Goal: Task Accomplishment & Management: Complete application form

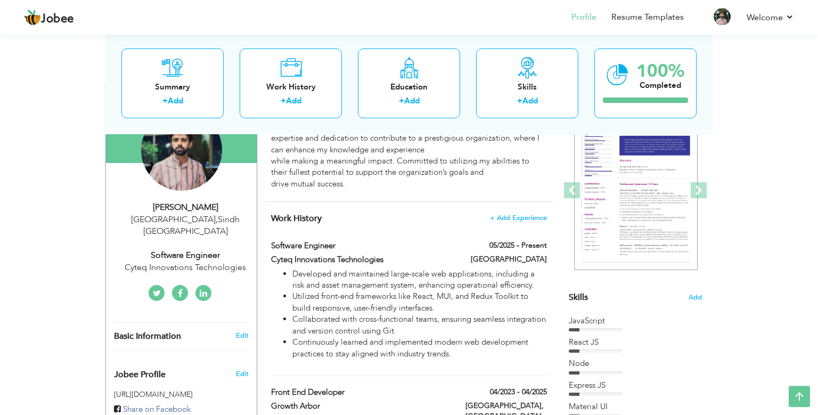
scroll to position [119, 0]
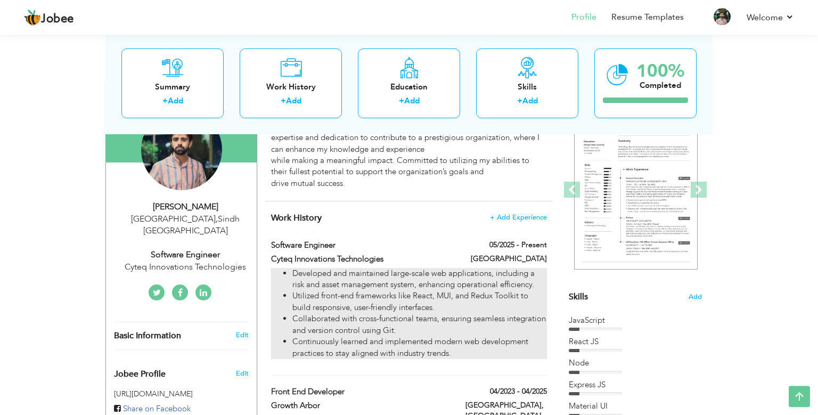
click at [465, 345] on li "Continuously learned and implemented modern web development practices to stay a…" at bounding box center [419, 347] width 254 height 23
type input "Software Engineer"
type input "Cyteq Innovations Technologies"
type input "05/2025"
type input "United Arab Emirates"
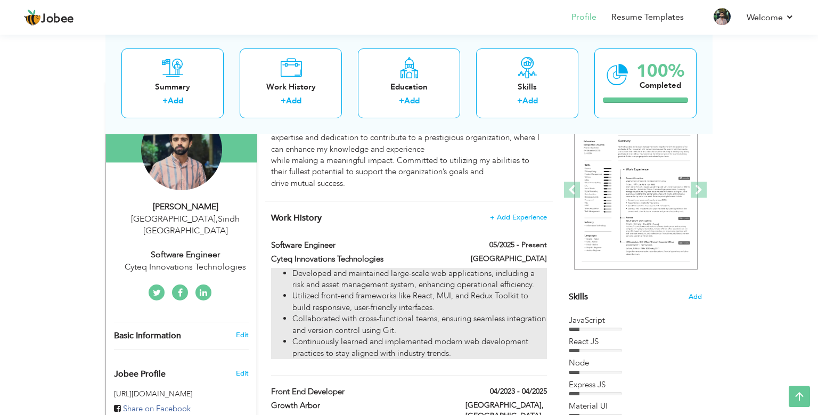
checkbox input "true"
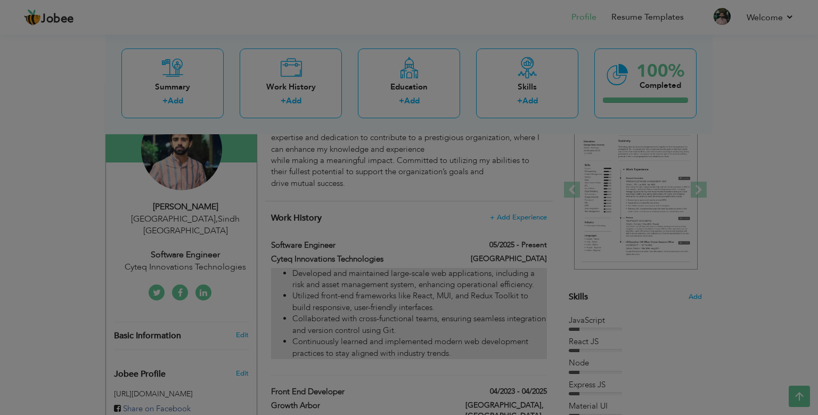
scroll to position [0, 0]
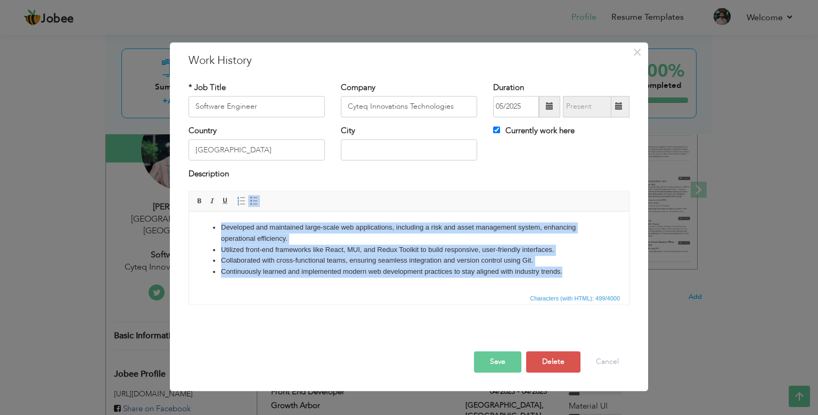
drag, startPoint x: 565, startPoint y: 278, endPoint x: 187, endPoint y: 225, distance: 381.1
click at [189, 225] on html "Developed and maintained large-scale web applications, including a risk and ass…" at bounding box center [409, 251] width 440 height 80
copy ul "Developed and maintained large-scale web applications, including a risk and ass…"
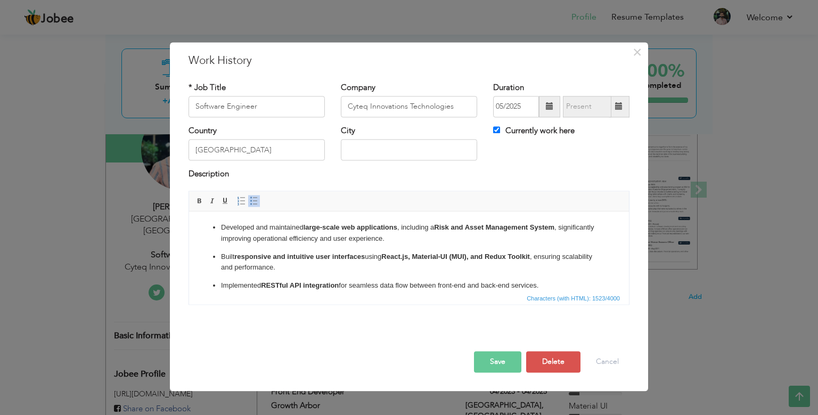
drag, startPoint x: 287, startPoint y: 282, endPoint x: 188, endPoint y: 198, distance: 129.5
click at [189, 211] on html "Developed and maintained large-scale web applications , including a Risk and As…" at bounding box center [409, 251] width 440 height 80
click at [318, 260] on p "Built responsive and intuitive user interfaces using React.js, Material-UI (MUI…" at bounding box center [409, 262] width 376 height 22
click at [239, 250] on ul "Developed and maintained large-scale web applications, including a Risk and Ass…" at bounding box center [409, 332] width 418 height 221
click at [222, 253] on p "Built responsive and intuitive user interfaces using React.js, Material-UI (MUI…" at bounding box center [409, 262] width 376 height 22
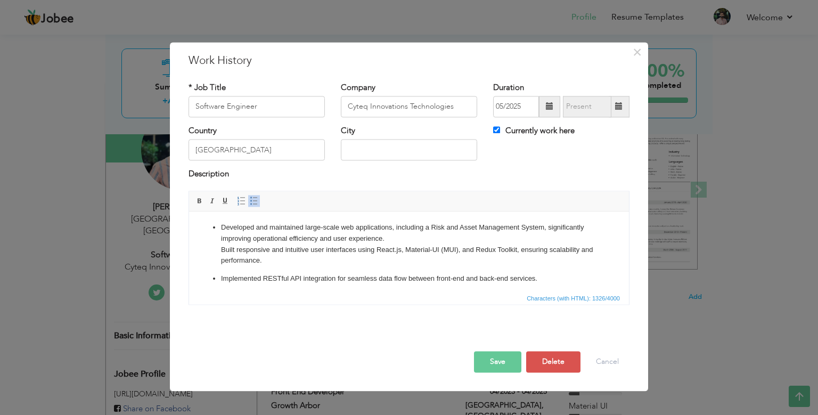
click at [252, 203] on span at bounding box center [254, 200] width 9 height 9
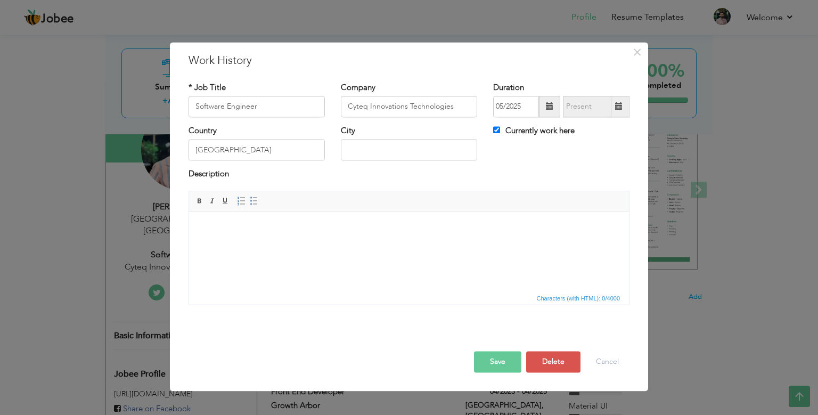
click at [370, 261] on html at bounding box center [409, 251] width 440 height 80
click at [255, 241] on html at bounding box center [409, 251] width 440 height 80
click at [608, 365] on button "Cancel" at bounding box center [607, 361] width 44 height 21
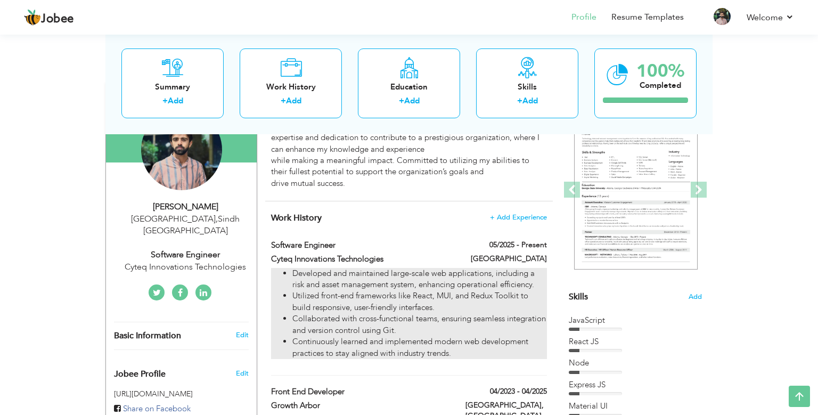
click at [429, 277] on li "Developed and maintained large-scale web applications, including a risk and ass…" at bounding box center [419, 279] width 254 height 23
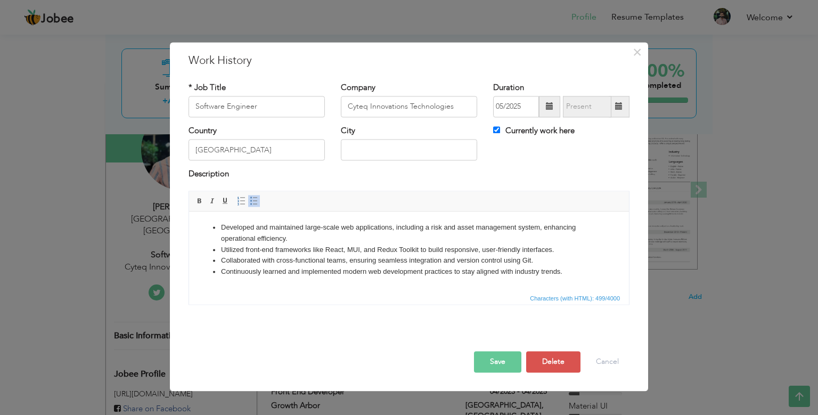
click at [412, 261] on li "Collaborated with cross-functional teams, ensuring seamless integration and ver…" at bounding box center [409, 260] width 376 height 11
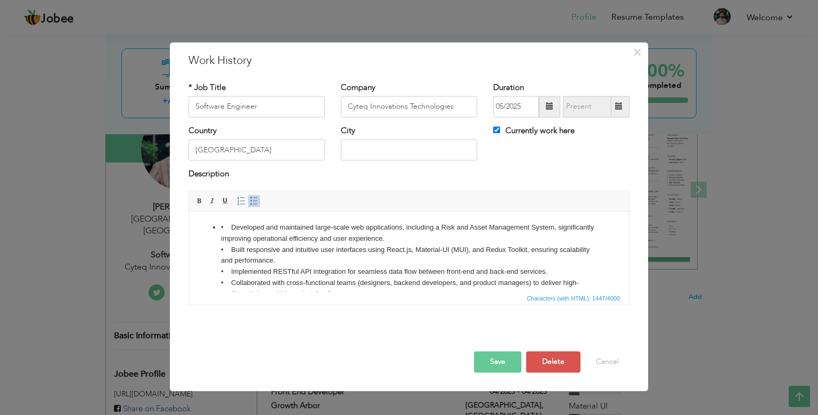
click at [230, 226] on li "• Developed and maintained large-scale web applications, including a Risk and A…" at bounding box center [409, 321] width 376 height 199
click at [255, 199] on span at bounding box center [254, 200] width 9 height 9
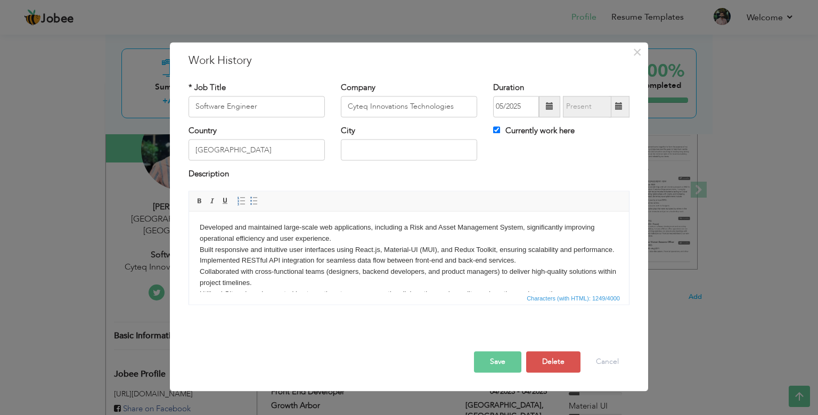
click at [200, 225] on body "Developed and maintained large-scale web applications, including a Risk and Ass…" at bounding box center [409, 294] width 418 height 144
click at [254, 199] on span at bounding box center [254, 200] width 9 height 9
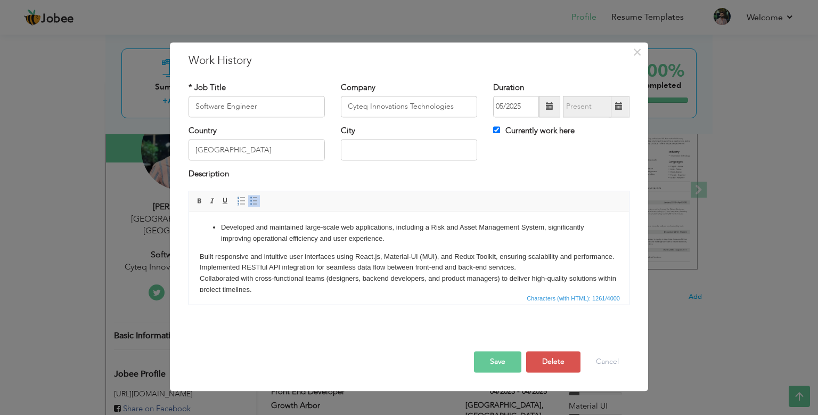
click at [203, 257] on body "Developed and maintained large-scale web applications, including a Risk and Ass…" at bounding box center [409, 297] width 418 height 151
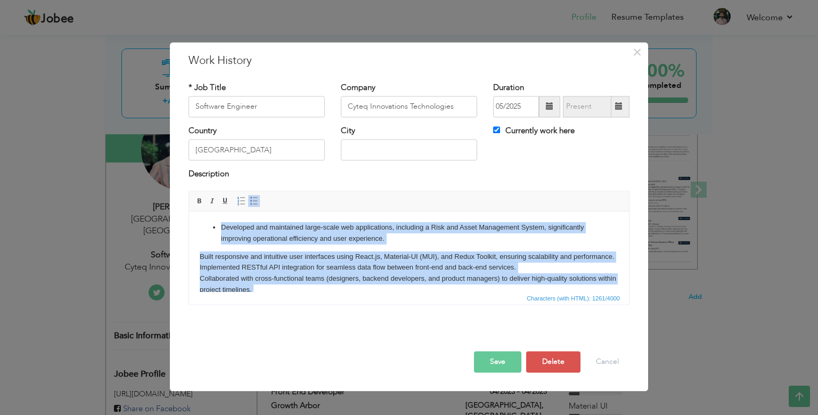
click at [398, 233] on li "Developed and maintained large-scale web applications, including a Risk and Ass…" at bounding box center [409, 233] width 376 height 22
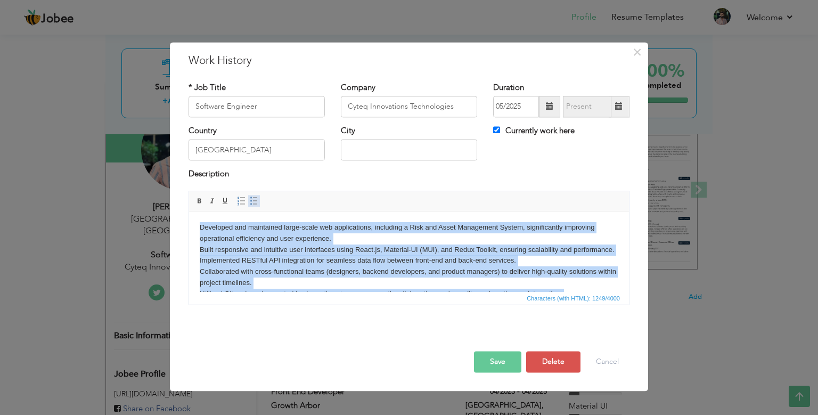
click at [250, 201] on span at bounding box center [254, 200] width 9 height 9
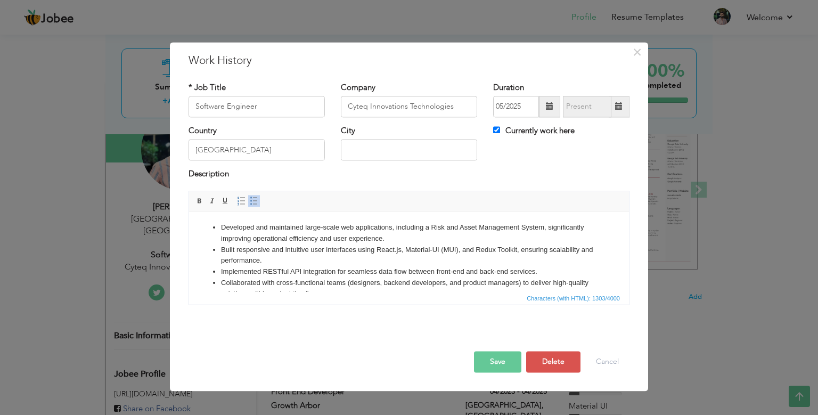
click at [409, 238] on li "Developed and maintained large-scale web applications, including a Risk and Ass…" at bounding box center [409, 233] width 376 height 22
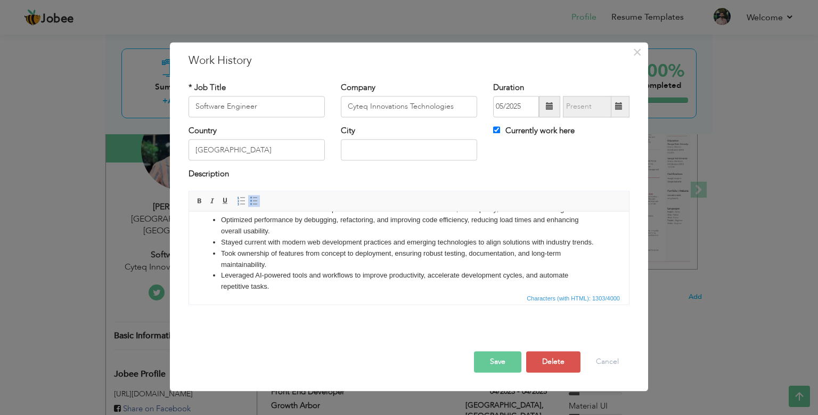
scroll to position [119, 0]
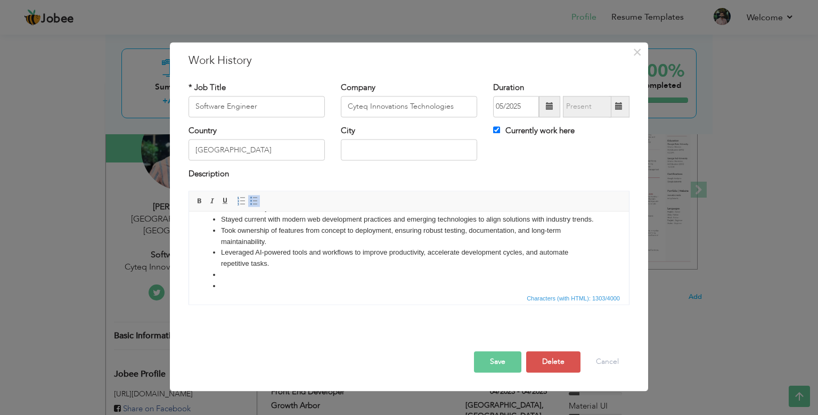
click at [249, 284] on li at bounding box center [409, 286] width 376 height 11
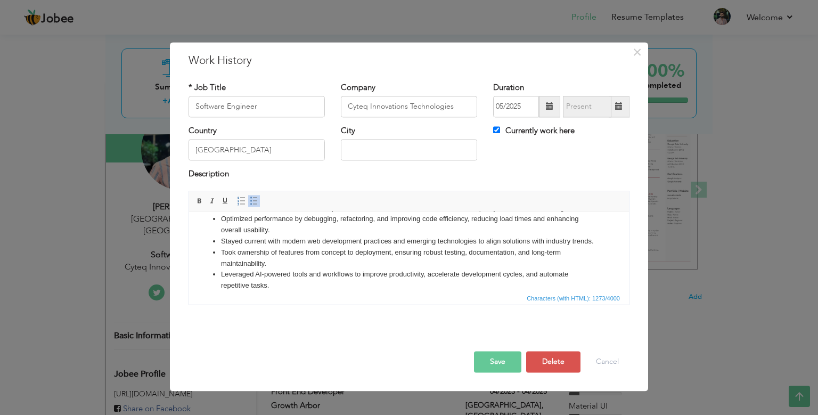
scroll to position [96, 0]
click at [508, 361] on button "Save" at bounding box center [497, 361] width 47 height 21
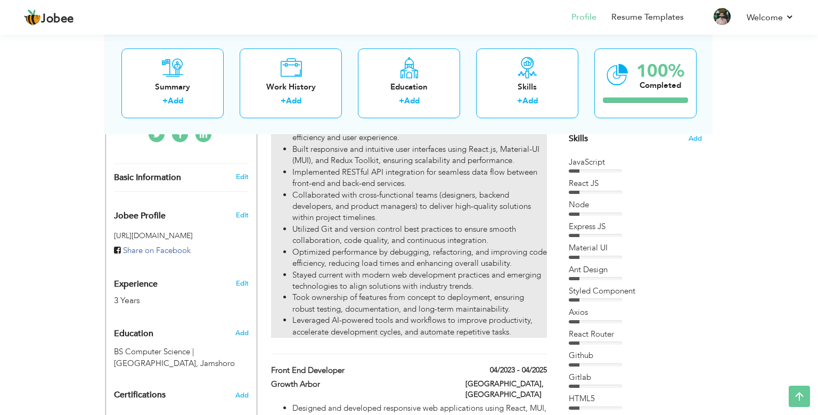
scroll to position [422, 0]
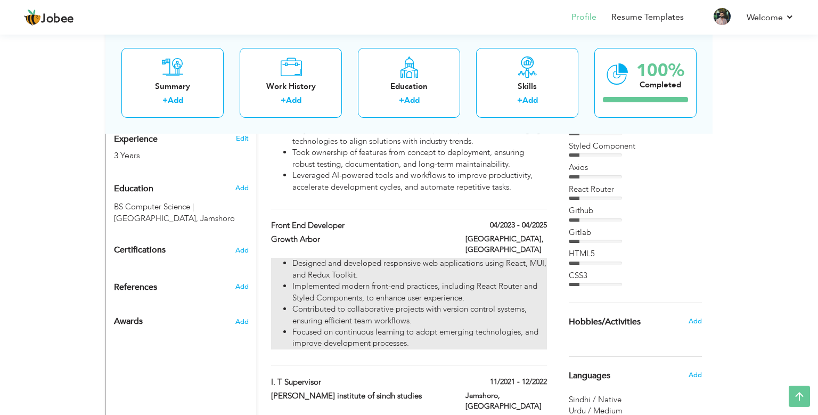
drag, startPoint x: 414, startPoint y: 326, endPoint x: 310, endPoint y: 242, distance: 134.0
click at [310, 258] on ul "Designed and developed responsive web applications using React, MUI, and Redux …" at bounding box center [409, 303] width 276 height 91
type input "Front End Developer"
type input "Growth Arbor"
type input "04/2023"
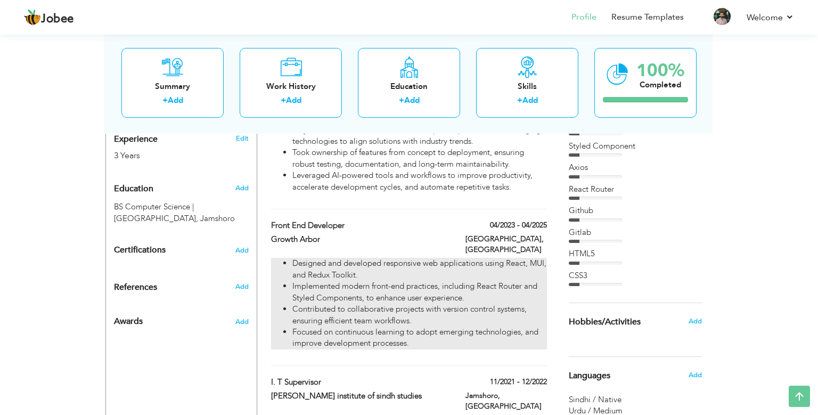
type input "04/2025"
type input "[GEOGRAPHIC_DATA]"
checkbox input "false"
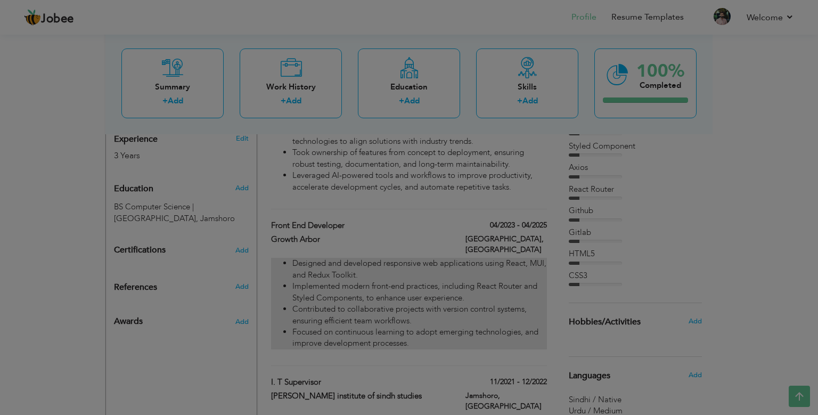
scroll to position [0, 0]
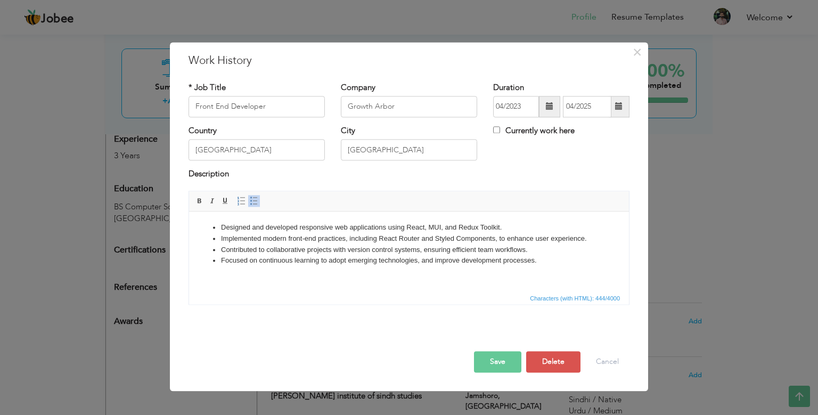
click at [310, 242] on li "Implemented modern front-end practices, including React Router and Styled Compo…" at bounding box center [409, 238] width 376 height 11
drag, startPoint x: 219, startPoint y: 230, endPoint x: 542, endPoint y: 258, distance: 324.3
click at [542, 258] on ul "Designed and developed responsive web applications using React, MUI, and Redux …" at bounding box center [409, 244] width 418 height 44
click at [564, 262] on li "Focused on continuous learning to adopt emerging technologies, and improve deve…" at bounding box center [409, 260] width 376 height 11
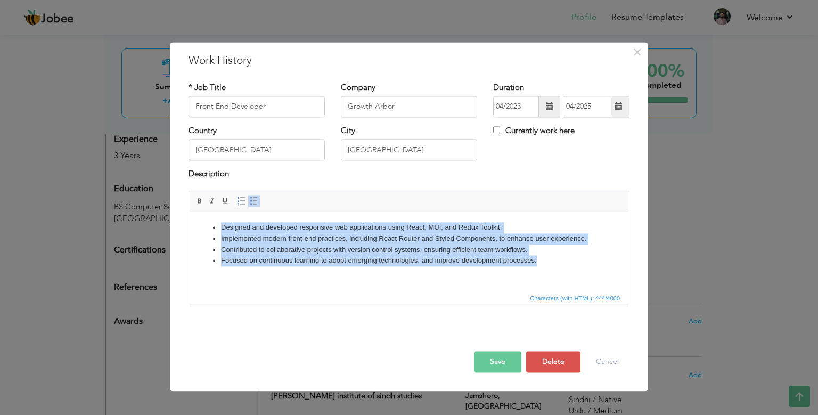
drag, startPoint x: 564, startPoint y: 262, endPoint x: 133, endPoint y: 174, distance: 440.2
click at [189, 211] on html "Designed and developed responsive web applications using React, MUI, and Redux …" at bounding box center [409, 251] width 440 height 80
copy ul "Designed and developed responsive web applications using React, MUI, and Redux …"
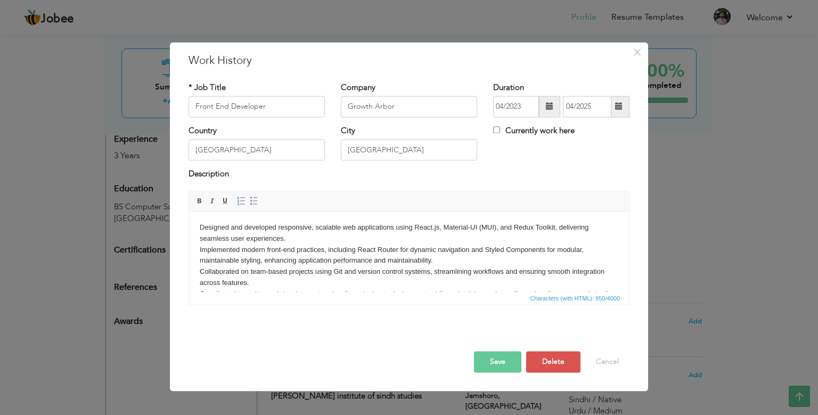
click at [201, 225] on body "Designed and developed responsive, scalable web applications using React.js, Ma…" at bounding box center [409, 277] width 418 height 111
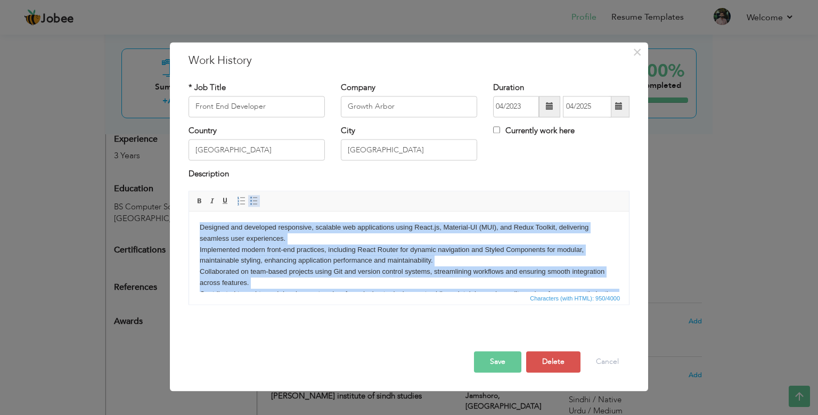
click at [251, 205] on link "Insert/Remove Bulleted List" at bounding box center [254, 201] width 12 height 12
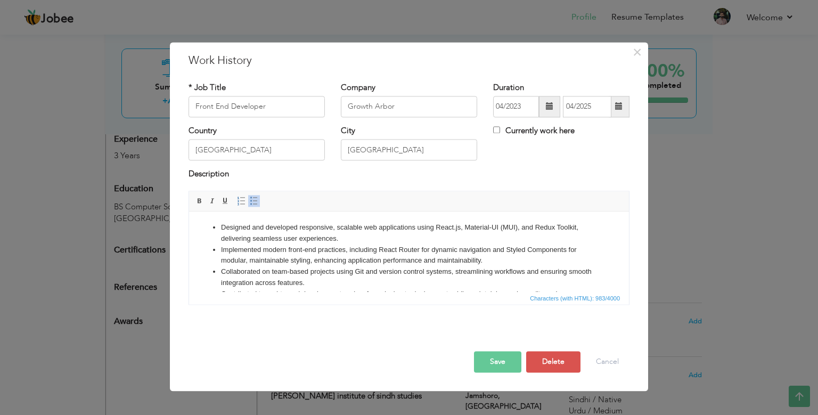
click at [355, 241] on li "Designed and developed responsive, scalable web applications using React.js, Ma…" at bounding box center [409, 233] width 376 height 22
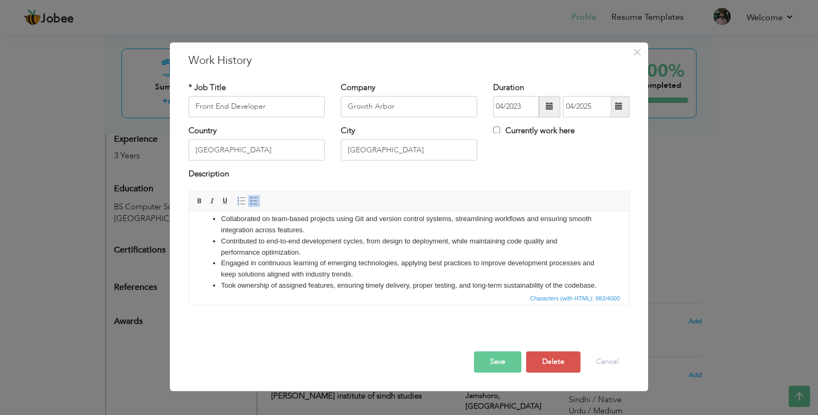
scroll to position [63, 0]
click at [221, 280] on li "Took ownership of assigned features, ensuring timely delivery, proper testing, …" at bounding box center [409, 285] width 376 height 11
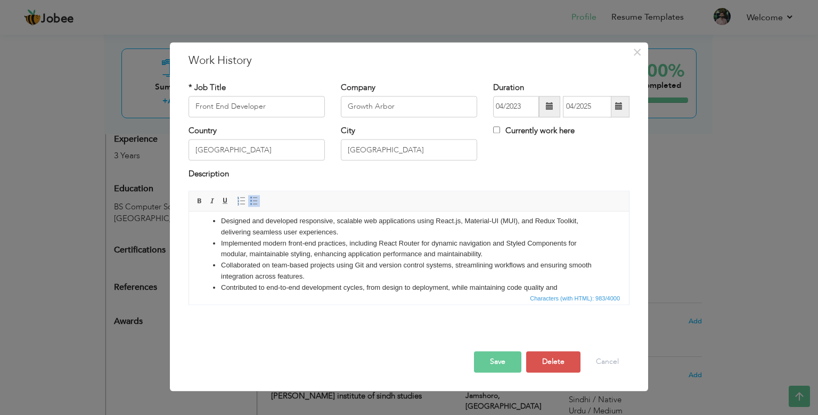
scroll to position [0, 0]
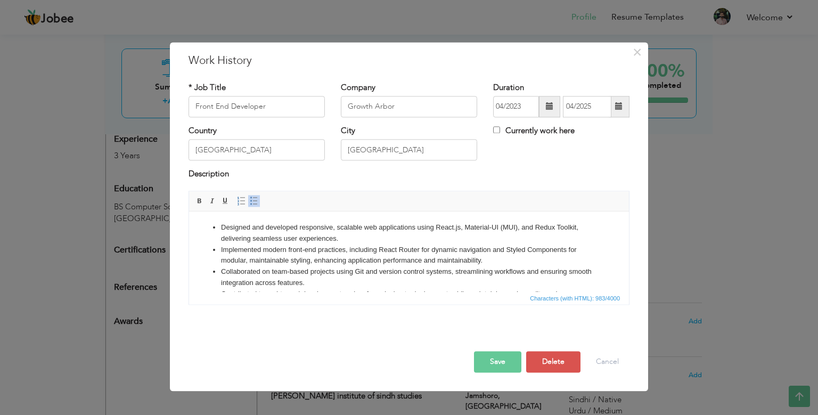
click at [506, 365] on button "Save" at bounding box center [497, 361] width 47 height 21
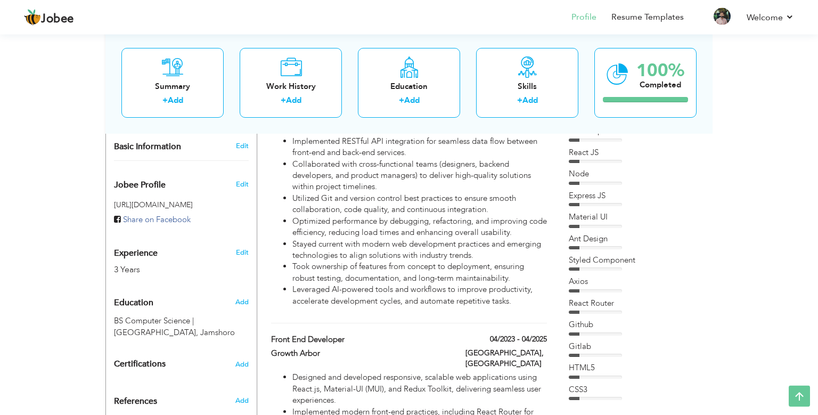
scroll to position [332, 0]
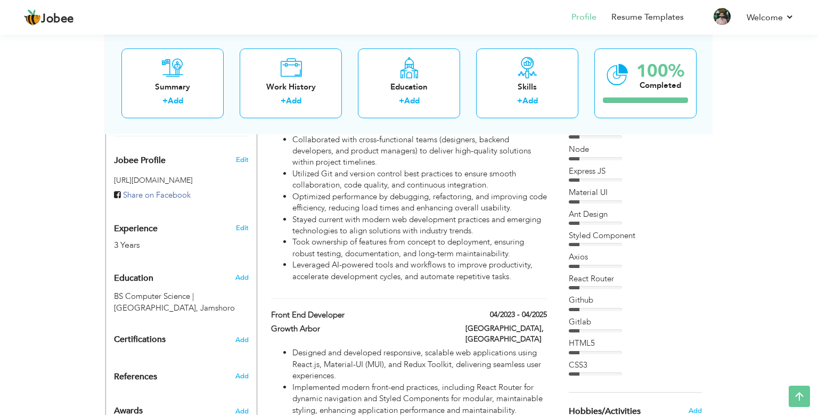
click at [592, 286] on div at bounding box center [594, 287] width 53 height 3
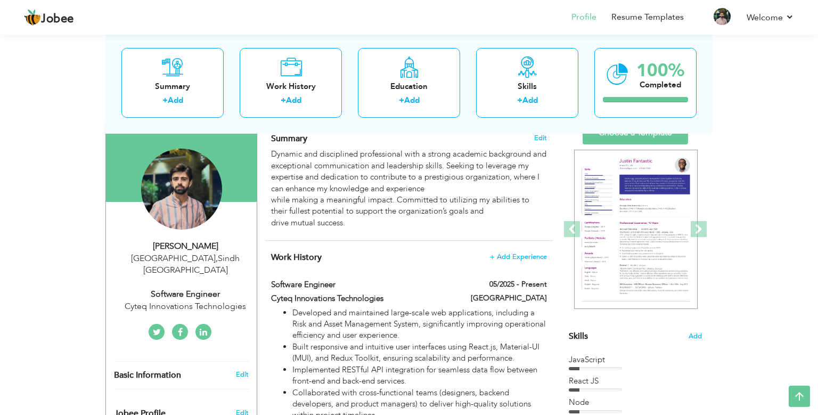
scroll to position [80, 0]
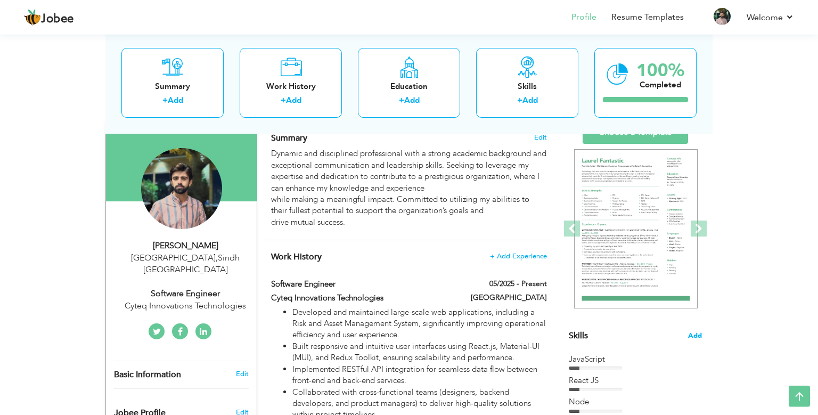
click at [691, 332] on span "Add" at bounding box center [695, 336] width 14 height 10
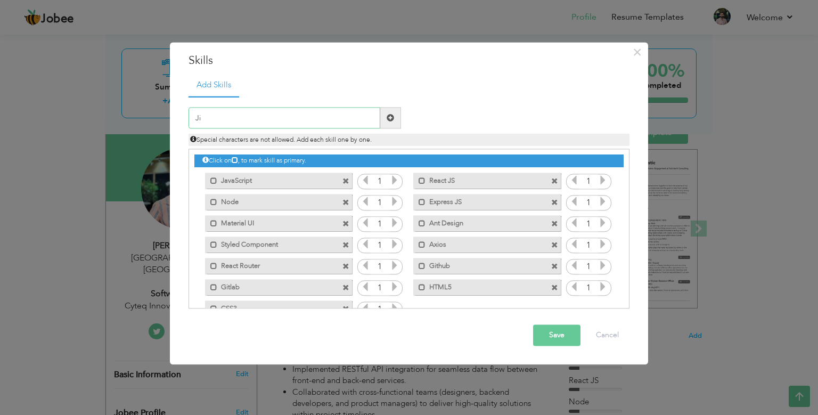
type input "J"
type input "Jira"
click at [561, 333] on button "Save" at bounding box center [556, 335] width 47 height 21
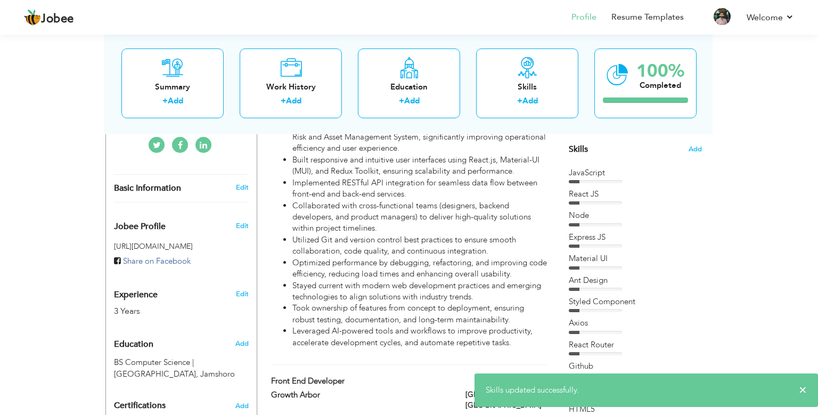
scroll to position [284, 0]
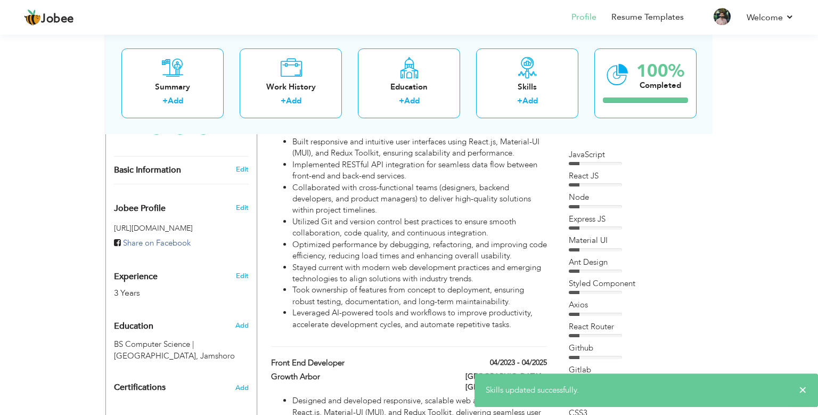
click at [631, 235] on div "Material UI" at bounding box center [634, 240] width 133 height 11
click at [597, 226] on div at bounding box center [594, 227] width 53 height 3
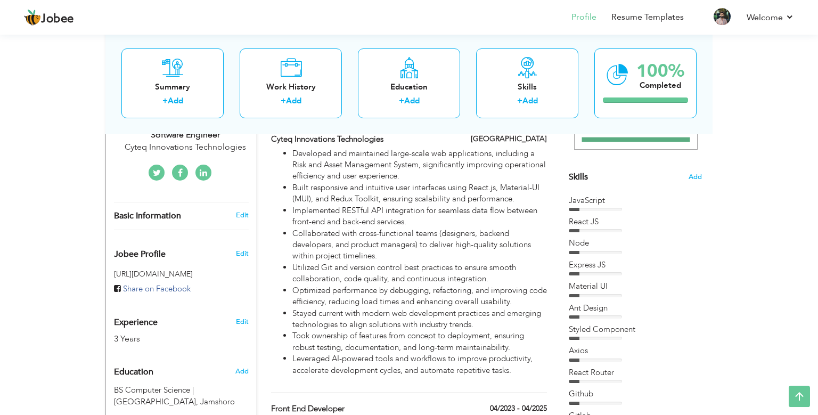
scroll to position [238, 0]
click at [698, 175] on span "Add" at bounding box center [695, 177] width 14 height 10
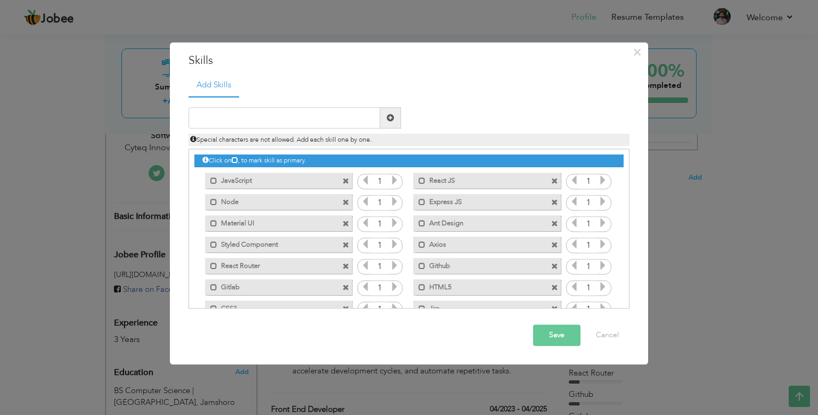
click at [391, 183] on icon at bounding box center [395, 181] width 10 height 10
click at [367, 180] on icon at bounding box center [365, 181] width 10 height 10
click at [549, 334] on button "Save" at bounding box center [556, 335] width 47 height 21
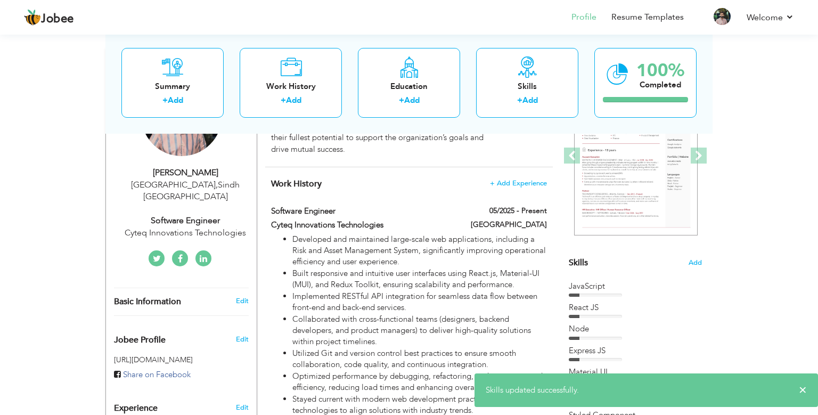
scroll to position [152, 0]
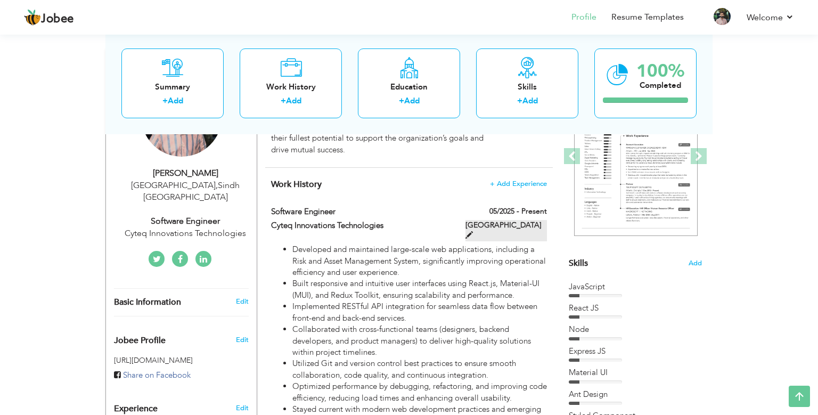
click at [471, 231] on span at bounding box center [468, 234] width 7 height 7
type input "Software Engineer"
type input "Cyteq Innovations Technologies"
type input "05/2025"
type input "United Arab Emirates"
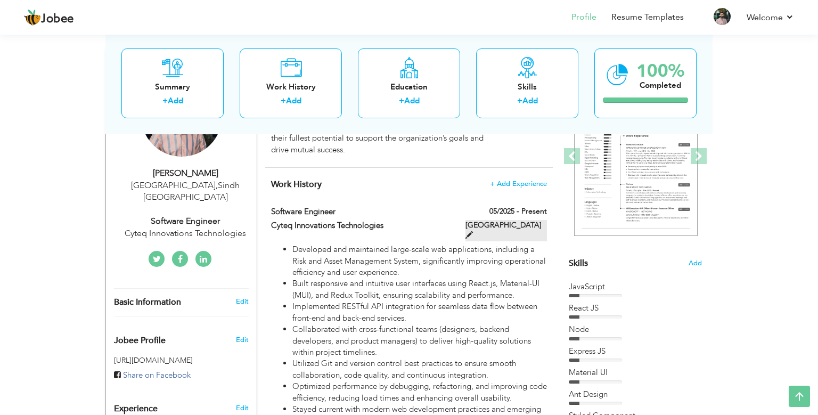
checkbox input "true"
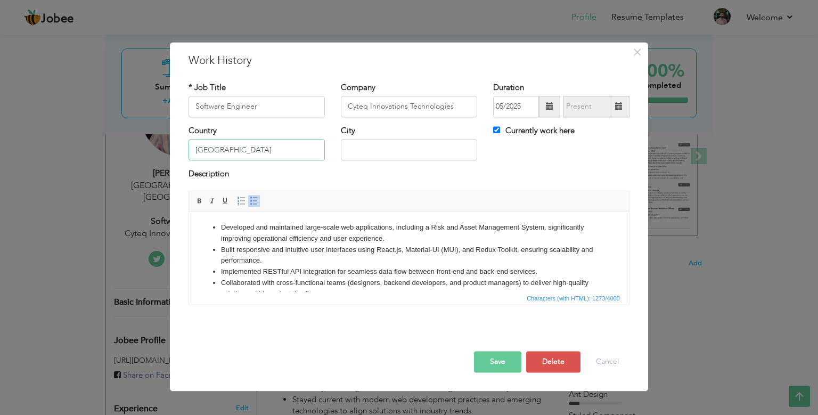
click at [282, 154] on input "United Arab Emirates" at bounding box center [256, 149] width 136 height 21
type input "[GEOGRAPHIC_DATA]"
click at [505, 363] on button "Save" at bounding box center [497, 361] width 47 height 21
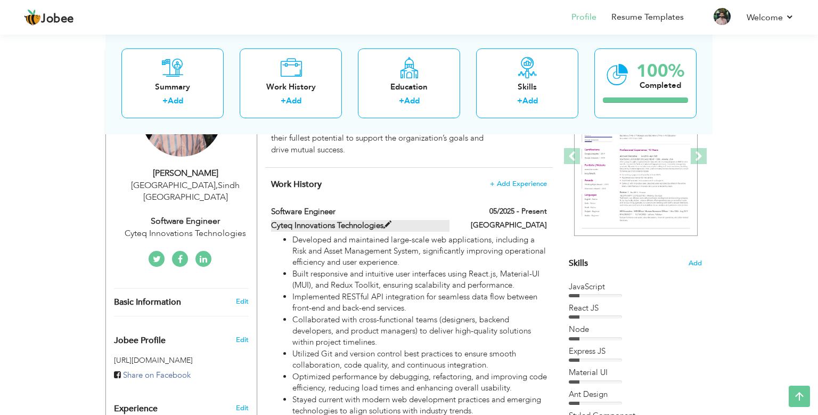
click at [401, 220] on label "Cyteq Innovations Technologies" at bounding box center [360, 225] width 179 height 11
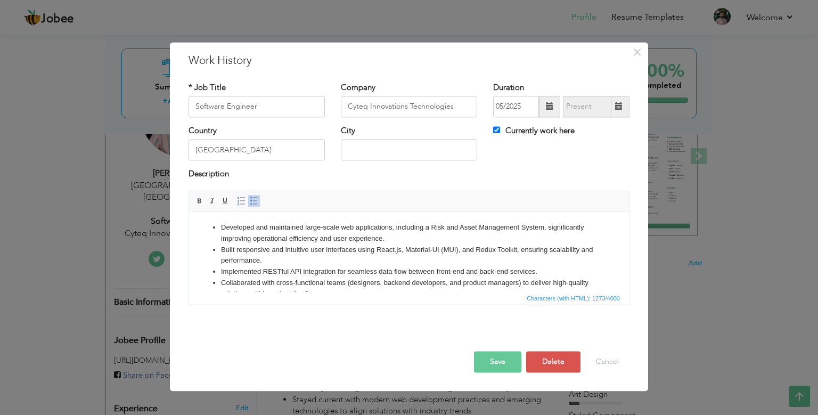
click at [497, 367] on button "Save" at bounding box center [497, 361] width 47 height 21
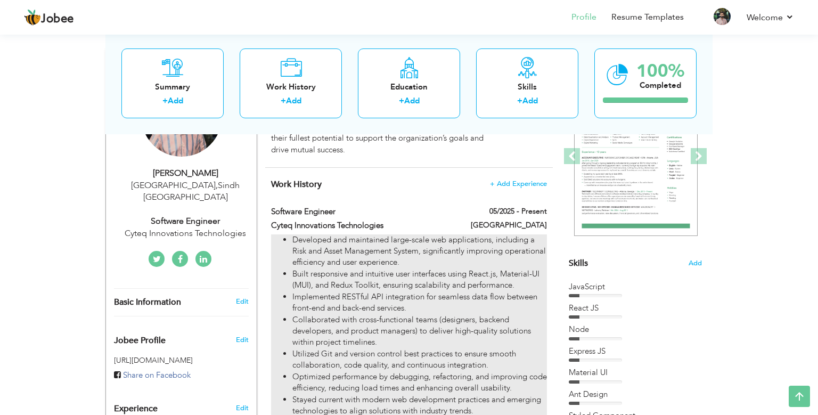
click at [412, 291] on li "Implemented RESTful API integration for seamless data flow between front-end an…" at bounding box center [419, 302] width 254 height 23
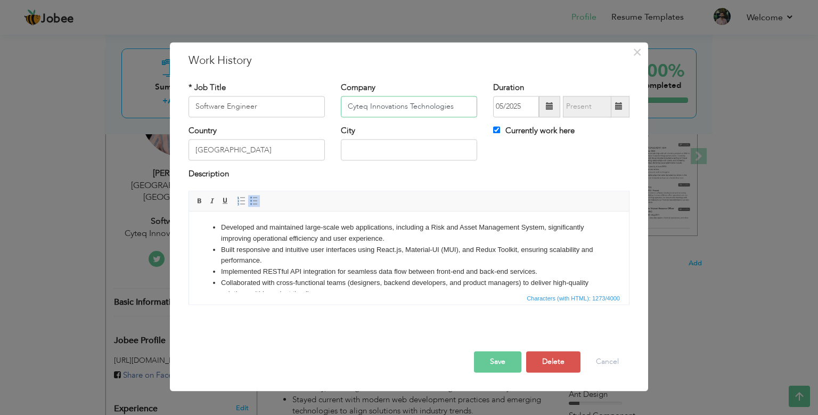
click at [465, 110] on input "Cyteq Innovations Technologies" at bounding box center [409, 106] width 136 height 21
type input "Cyteq Innovations Technologies"
click at [496, 369] on button "Save" at bounding box center [497, 361] width 47 height 21
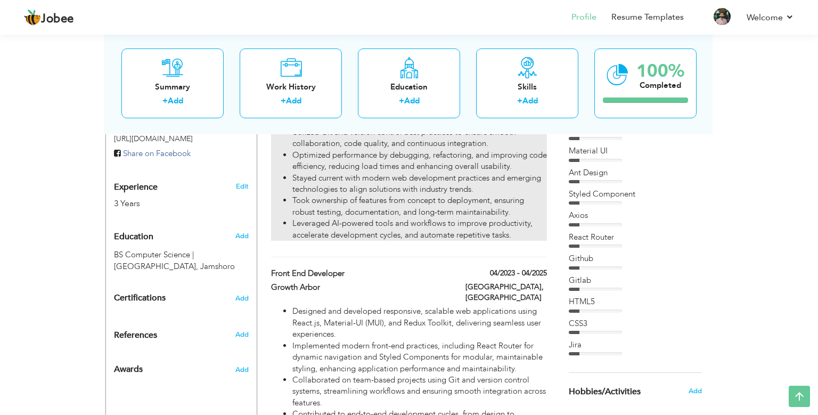
scroll to position [406, 0]
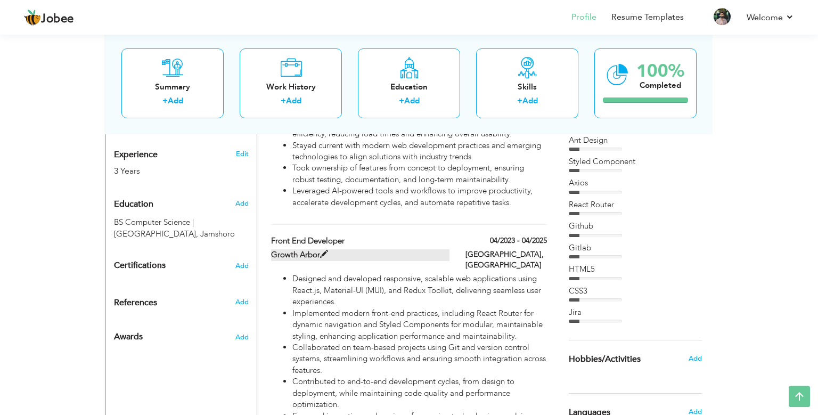
click at [334, 249] on label "Growth Arbor" at bounding box center [360, 254] width 179 height 11
type input "Front End Developer"
type input "Growth Arbor"
type input "04/2023"
type input "04/2025"
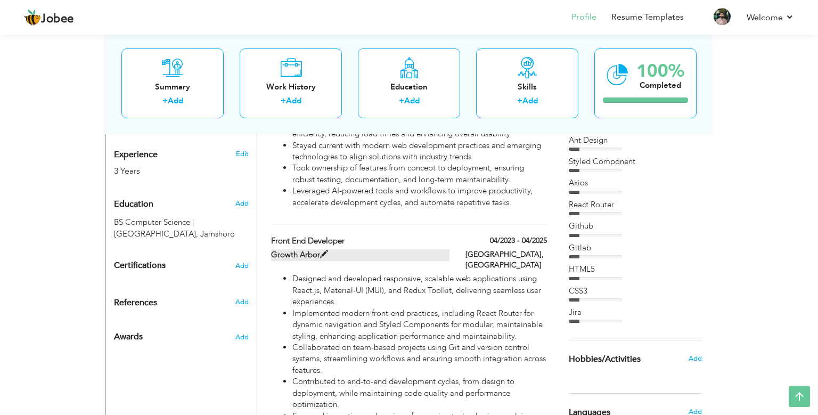
type input "[GEOGRAPHIC_DATA]"
checkbox input "false"
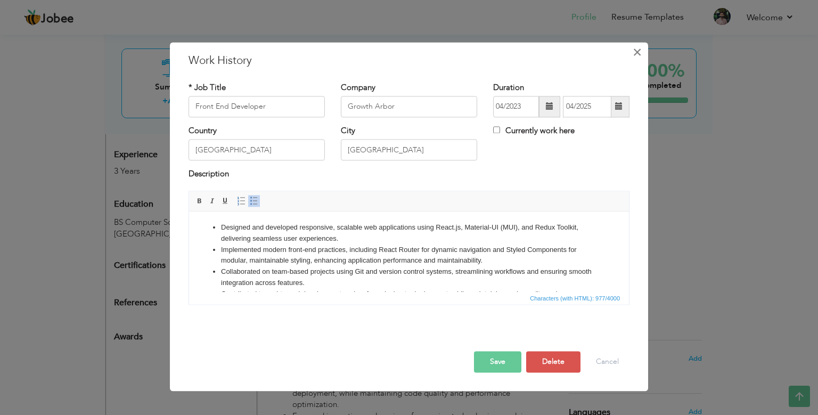
click at [640, 51] on span "×" at bounding box center [636, 52] width 9 height 19
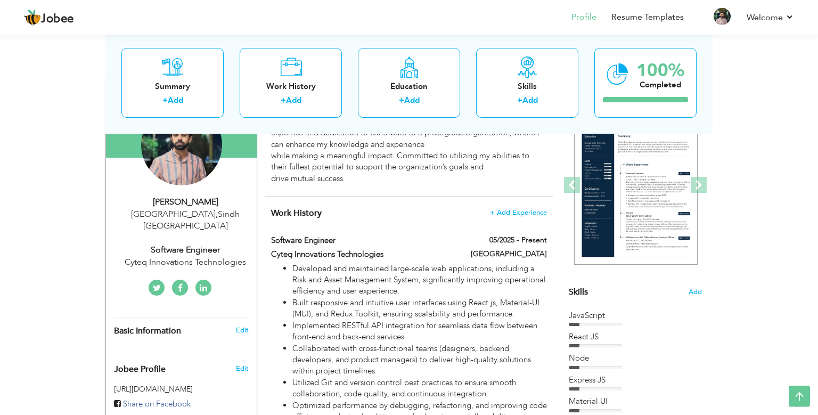
scroll to position [118, 0]
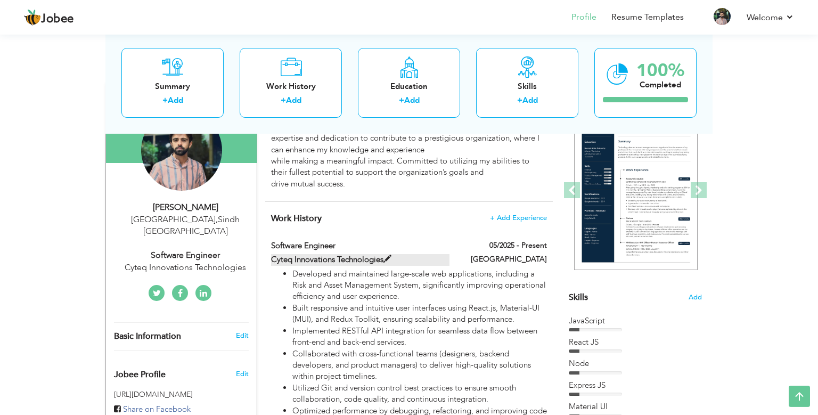
click at [391, 255] on span at bounding box center [387, 259] width 8 height 8
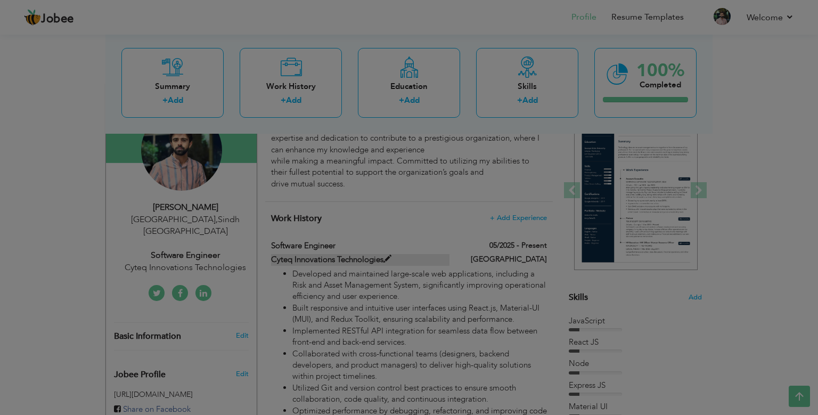
type input "Software Engineer"
type input "Cyteq Innovations Technologies"
type input "05/2025"
type input "[GEOGRAPHIC_DATA]"
checkbox input "true"
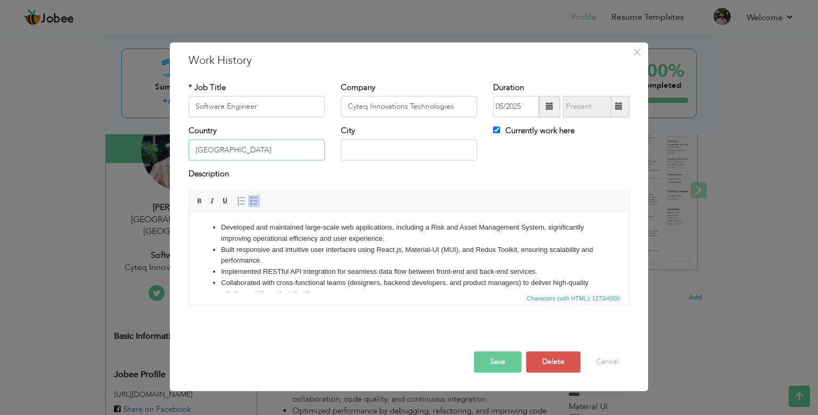
click at [251, 145] on input "[GEOGRAPHIC_DATA]" at bounding box center [256, 149] width 136 height 21
type input "U"
type input "S"
click at [377, 149] on input "text" at bounding box center [409, 149] width 136 height 21
click at [265, 156] on input "[GEOGRAPHIC_DATA]" at bounding box center [256, 149] width 136 height 21
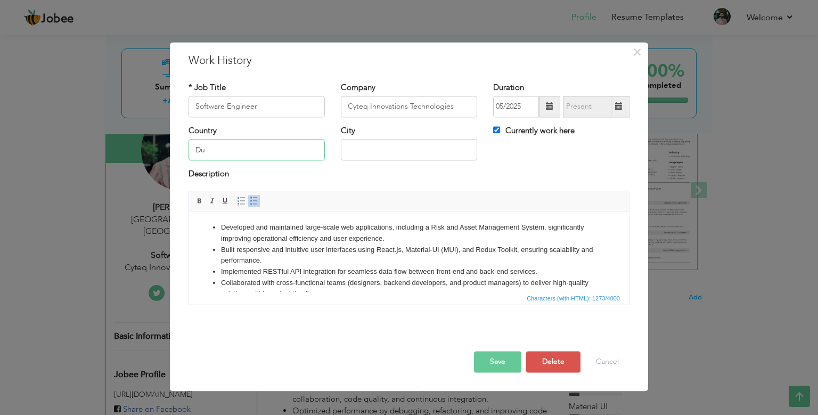
type input "D"
type input "U"
type input "[GEOGRAPHIC_DATA]"
click at [490, 365] on button "Save" at bounding box center [497, 361] width 47 height 21
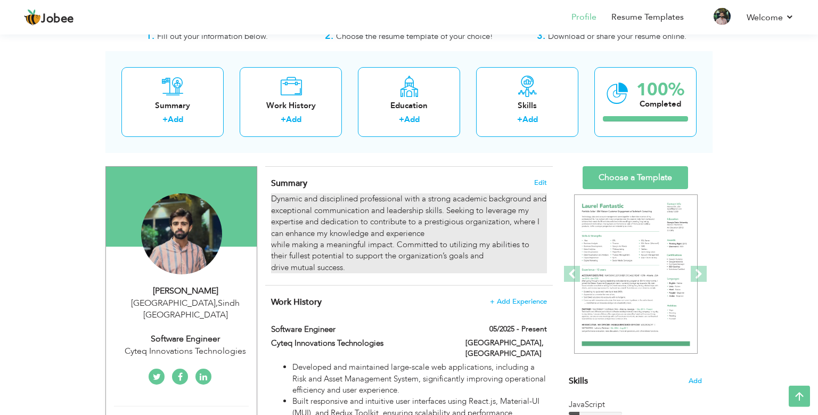
scroll to position [34, 0]
click at [421, 229] on div "Dynamic and disciplined professional with a strong academic background and exce…" at bounding box center [409, 234] width 276 height 80
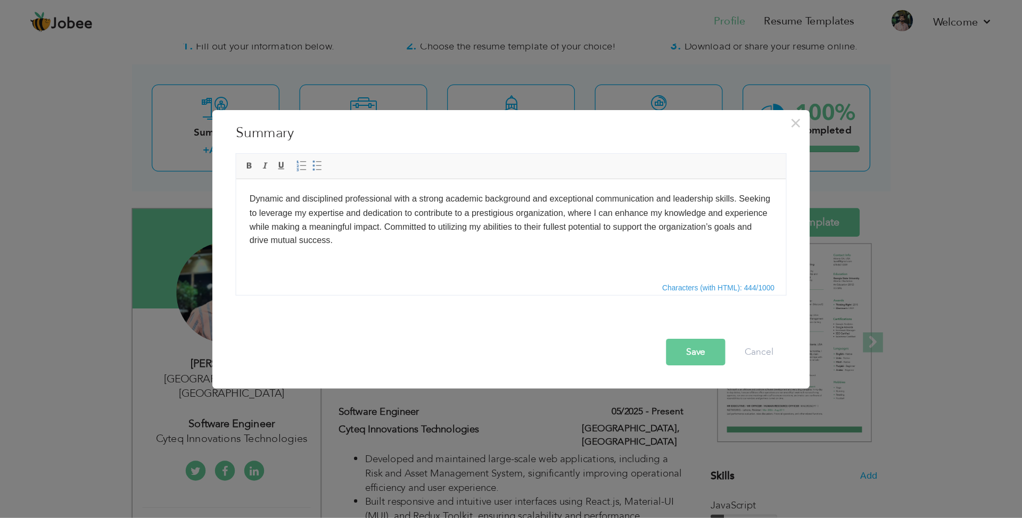
scroll to position [0, 0]
click at [609, 281] on button "Cancel" at bounding box center [607, 281] width 44 height 21
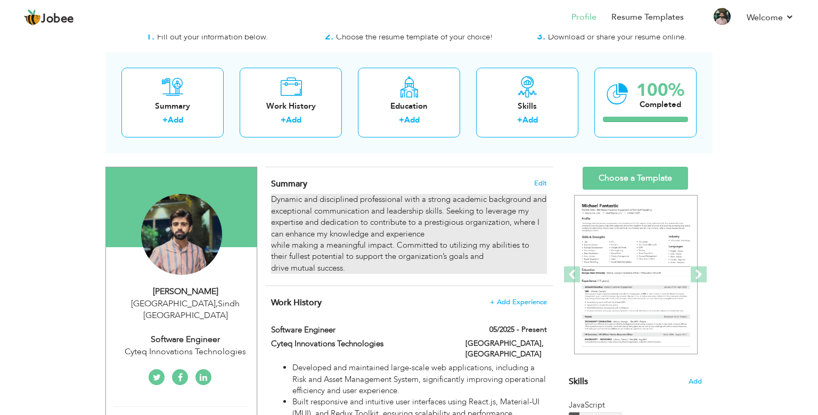
click at [446, 237] on div "Dynamic and disciplined professional with a strong academic background and exce…" at bounding box center [409, 234] width 276 height 80
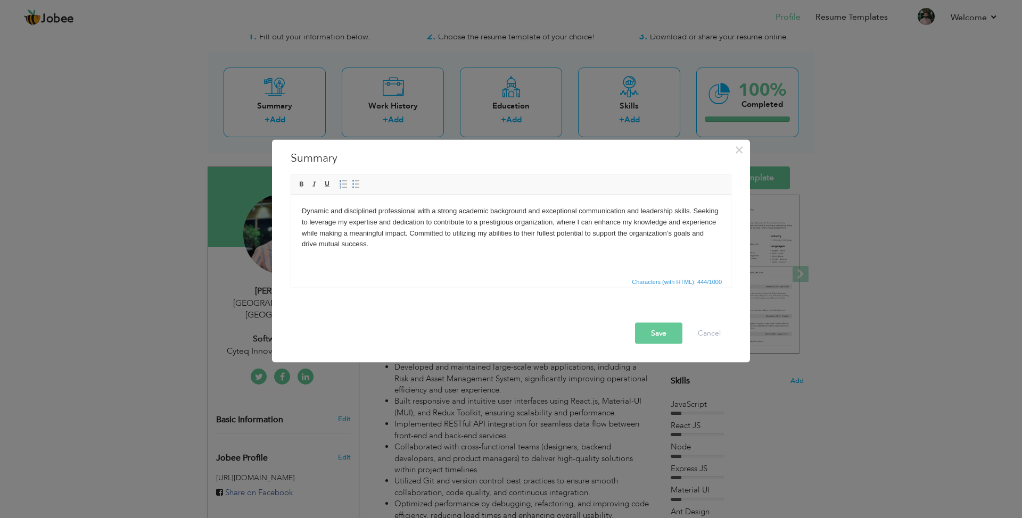
click at [302, 232] on body "Dynamic and disciplined professional with a strong academic background and exce…" at bounding box center [511, 227] width 418 height 44
click at [671, 324] on button "Save" at bounding box center [658, 333] width 47 height 21
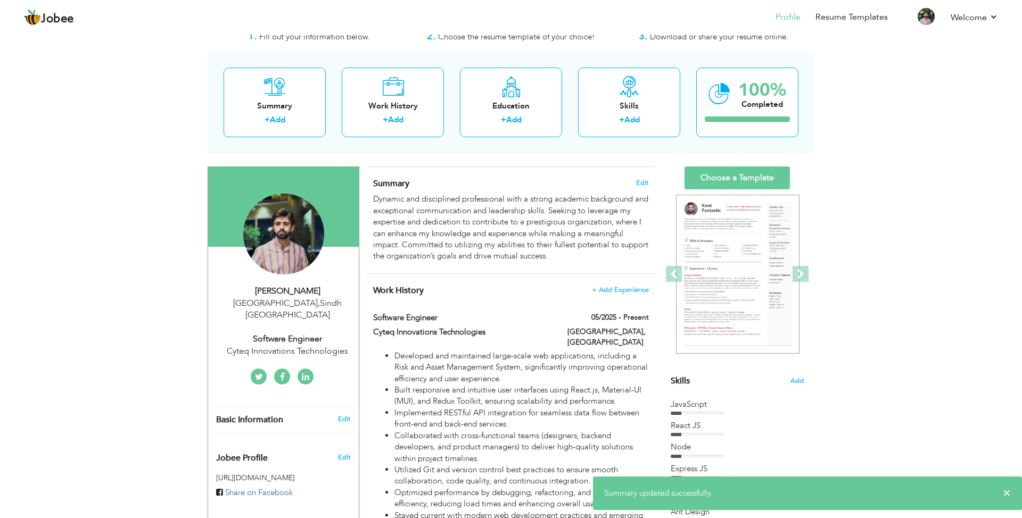
drag, startPoint x: 671, startPoint y: 324, endPoint x: 655, endPoint y: -42, distance: 366.0
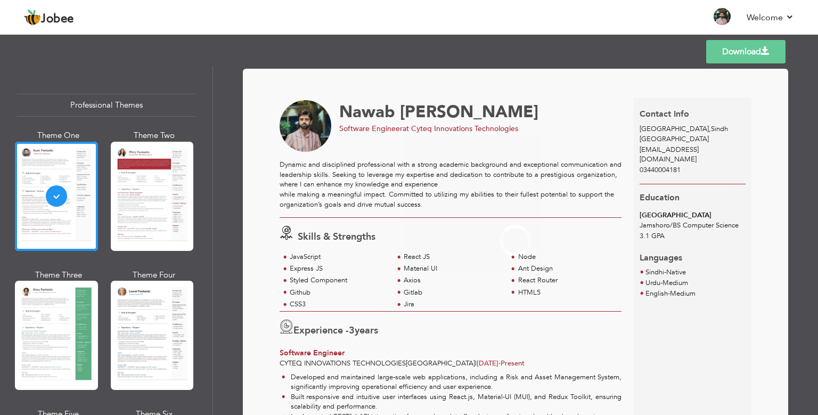
click at [59, 179] on div at bounding box center [56, 196] width 83 height 109
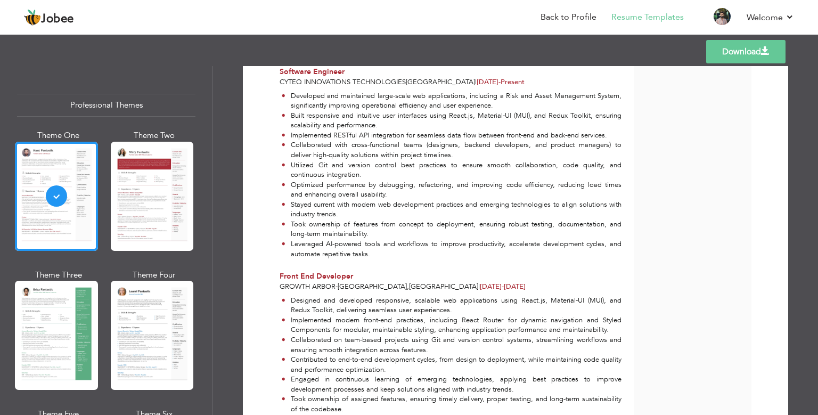
scroll to position [262, 0]
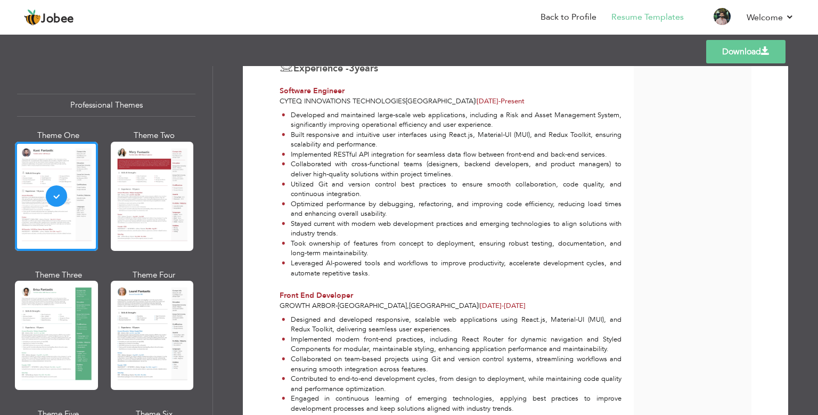
click at [509, 138] on li "Built responsive and intuitive user interfaces using React.js, Material-UI (MUI…" at bounding box center [452, 140] width 340 height 20
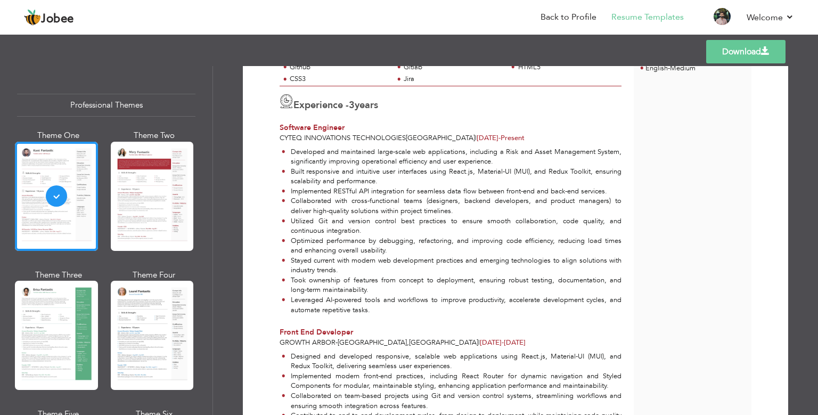
scroll to position [224, 0]
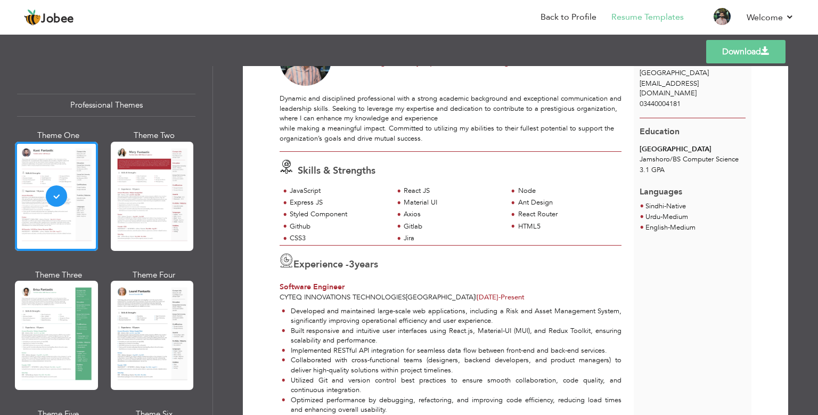
scroll to position [76, 0]
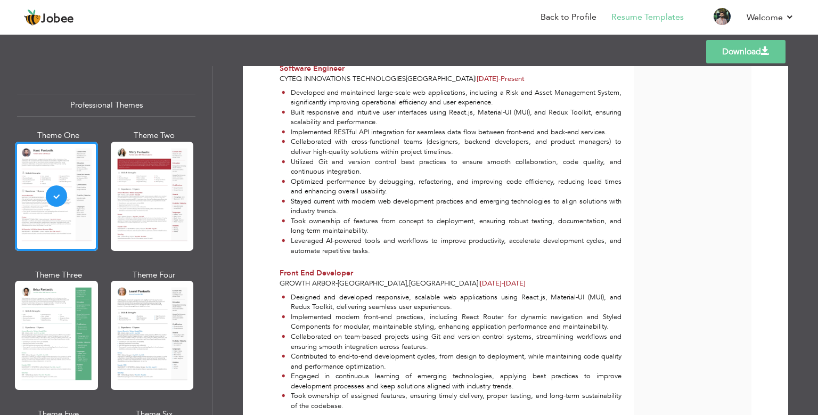
scroll to position [227, 0]
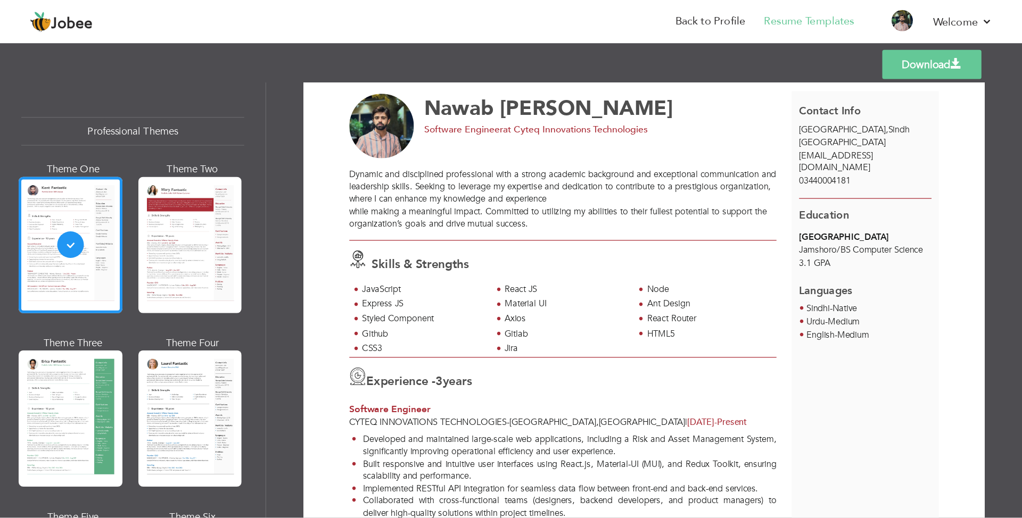
scroll to position [30, 0]
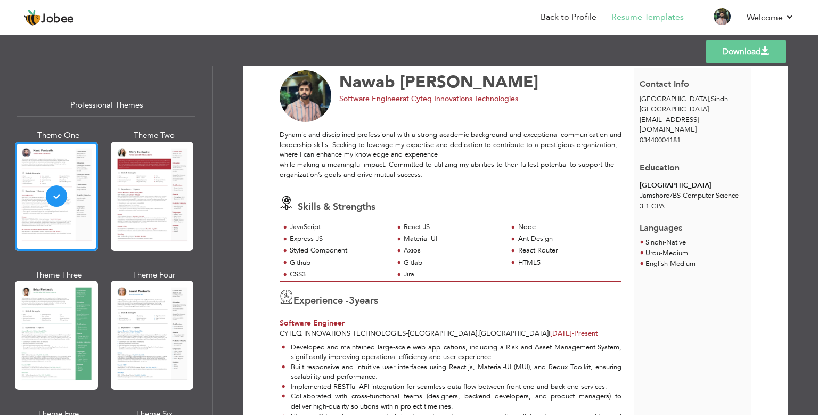
click at [438, 162] on div "Dynamic and disciplined professional with a strong academic background and exce…" at bounding box center [450, 155] width 342 height 50
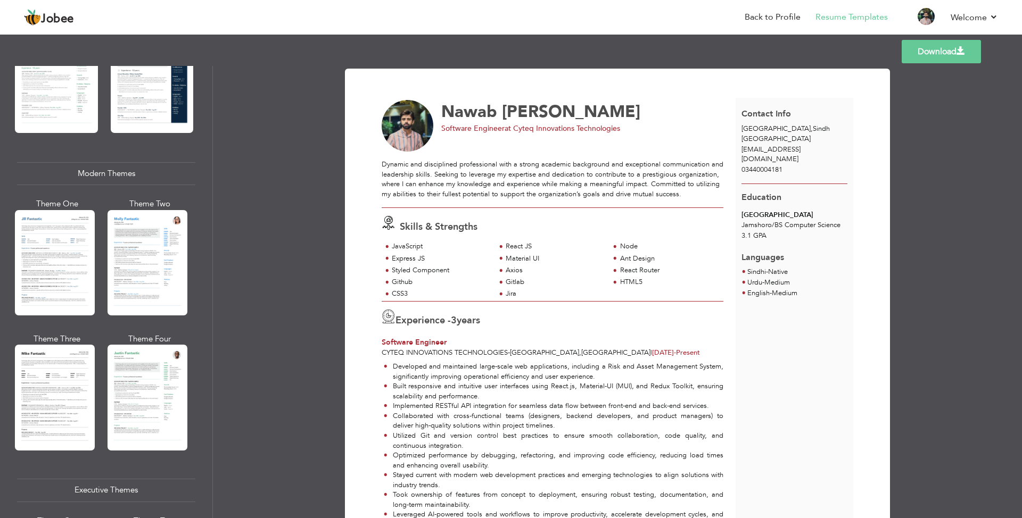
scroll to position [397, 0]
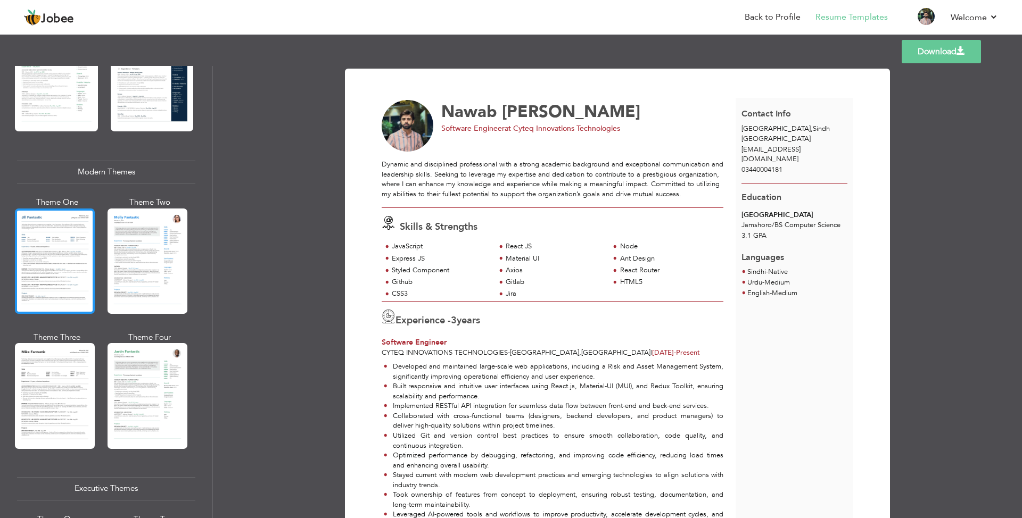
click at [24, 264] on div at bounding box center [55, 261] width 80 height 105
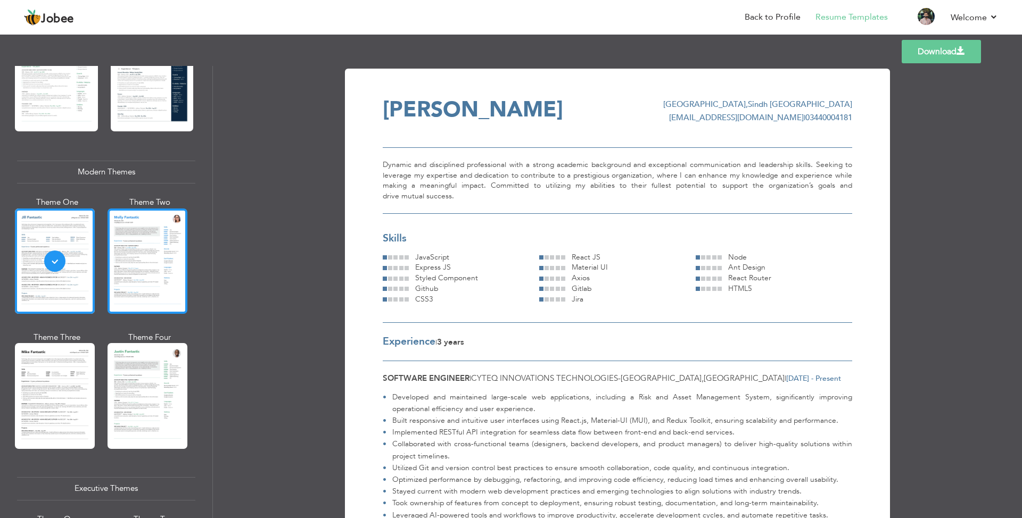
click at [160, 251] on div at bounding box center [148, 261] width 80 height 105
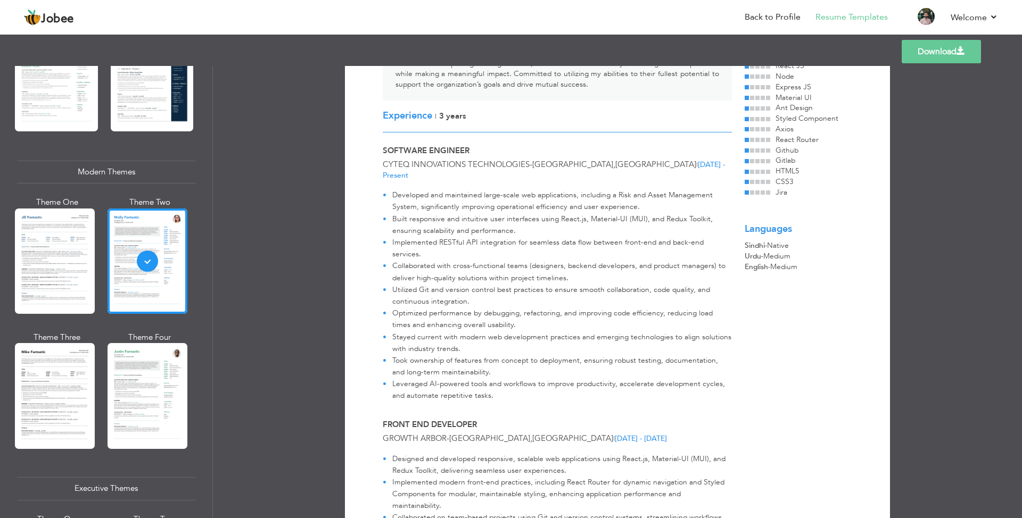
scroll to position [210, 0]
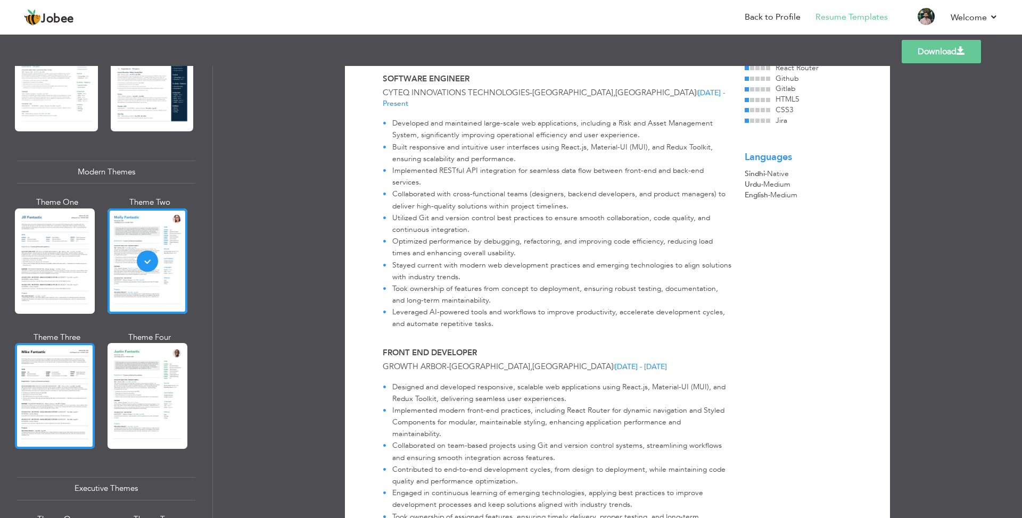
click at [56, 406] on div at bounding box center [55, 395] width 80 height 105
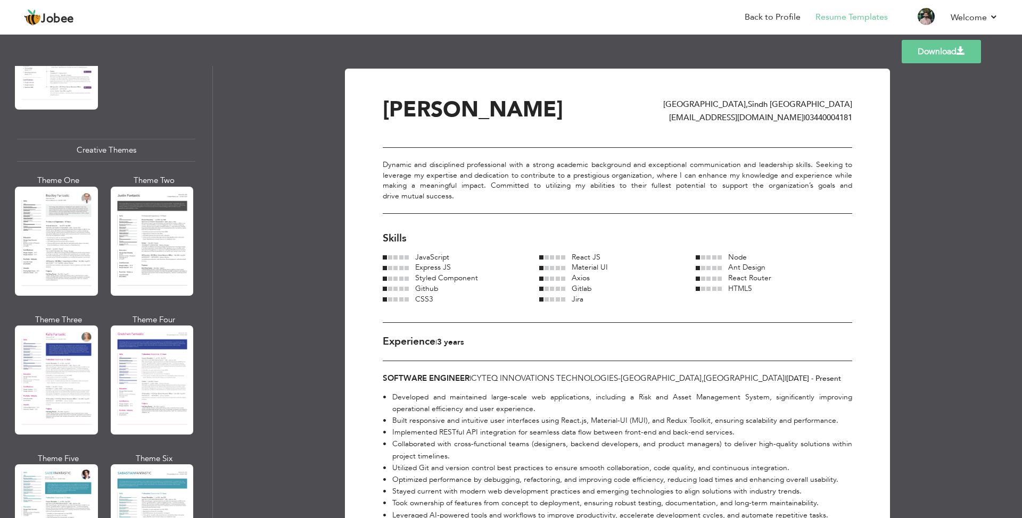
scroll to position [1201, 0]
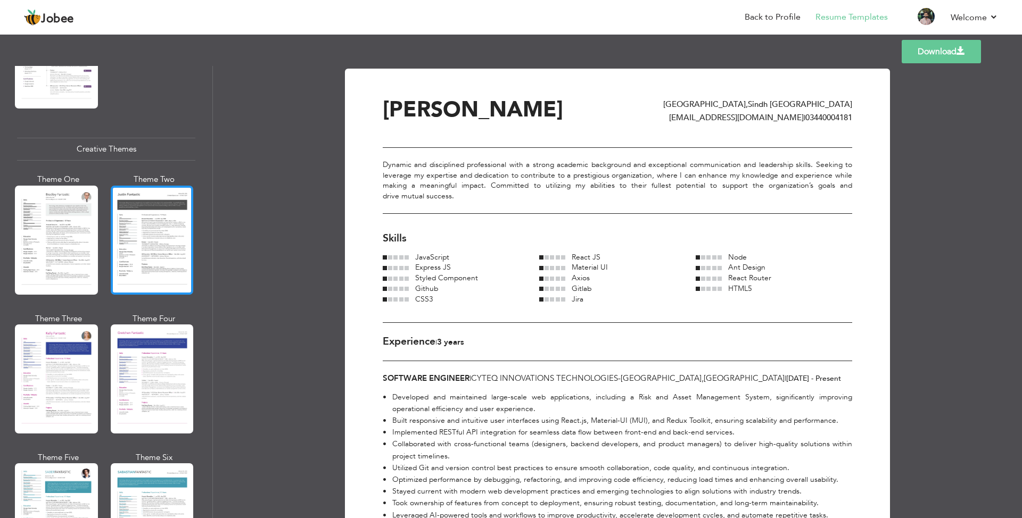
click at [170, 255] on div at bounding box center [152, 240] width 83 height 109
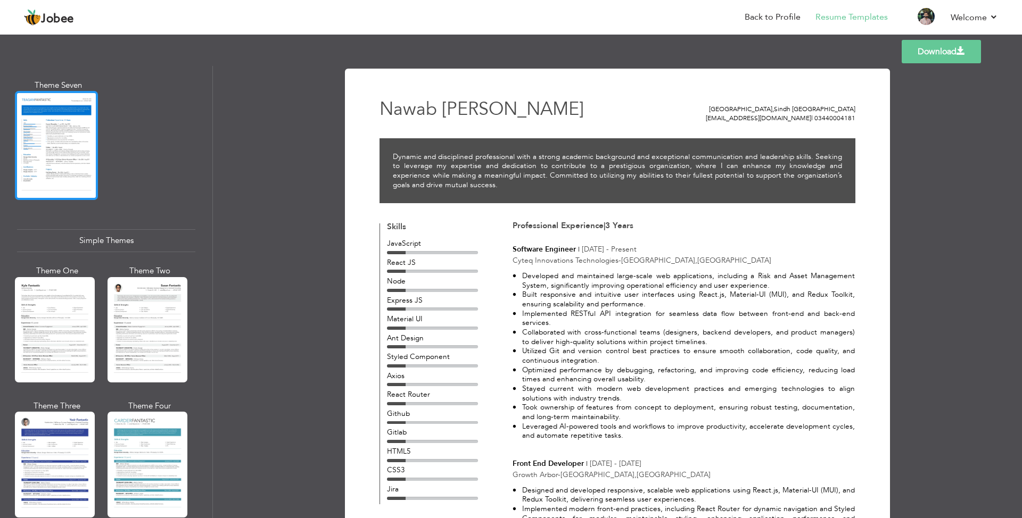
scroll to position [1719, 0]
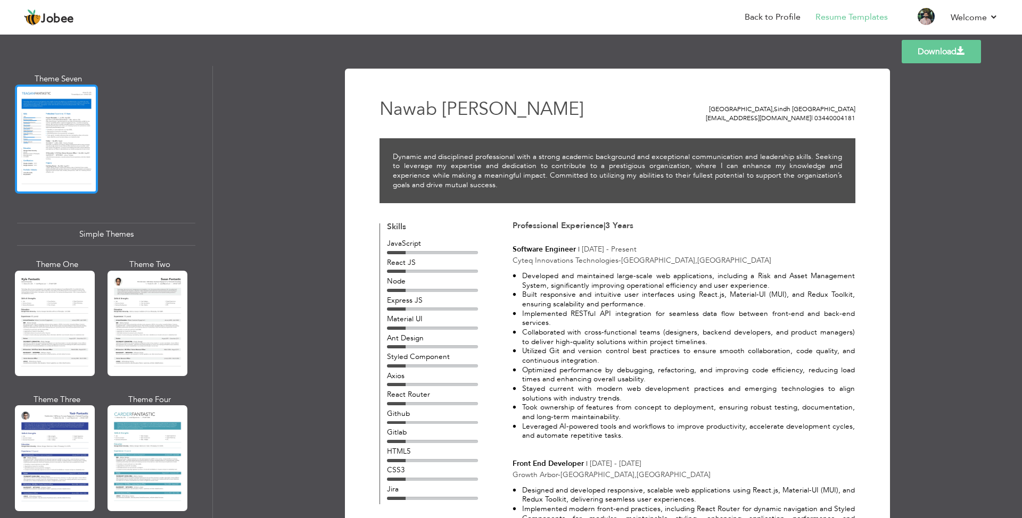
click at [55, 333] on div at bounding box center [55, 323] width 80 height 105
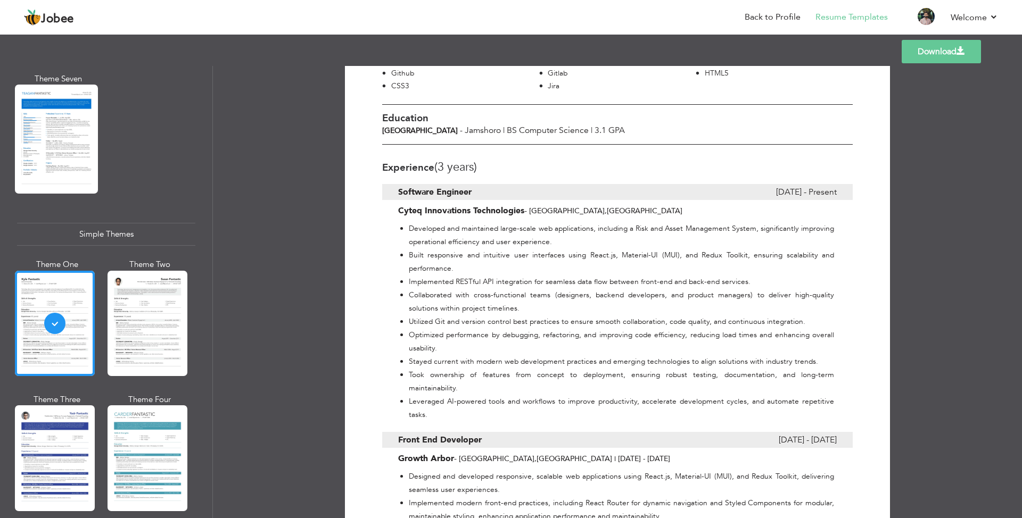
scroll to position [0, 0]
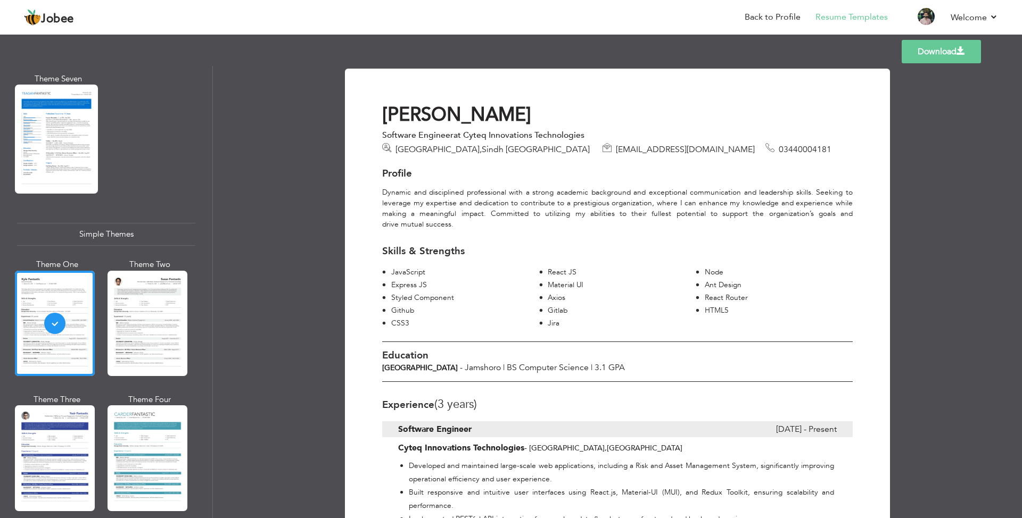
click at [566, 309] on div "Gitlab" at bounding box center [622, 311] width 149 height 11
